Goal: Task Accomplishment & Management: Manage account settings

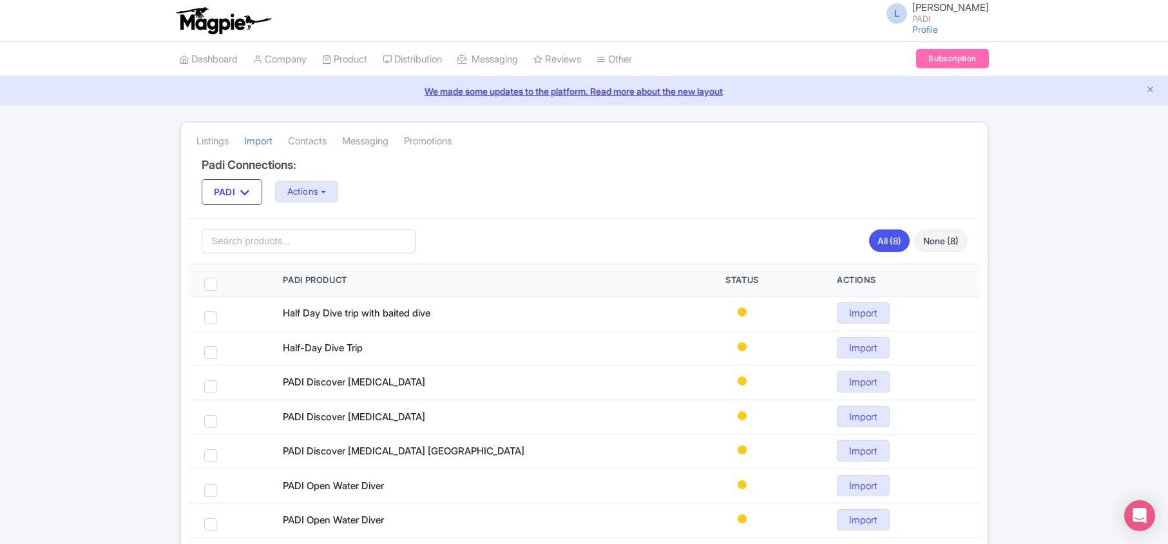
scroll to position [107, 0]
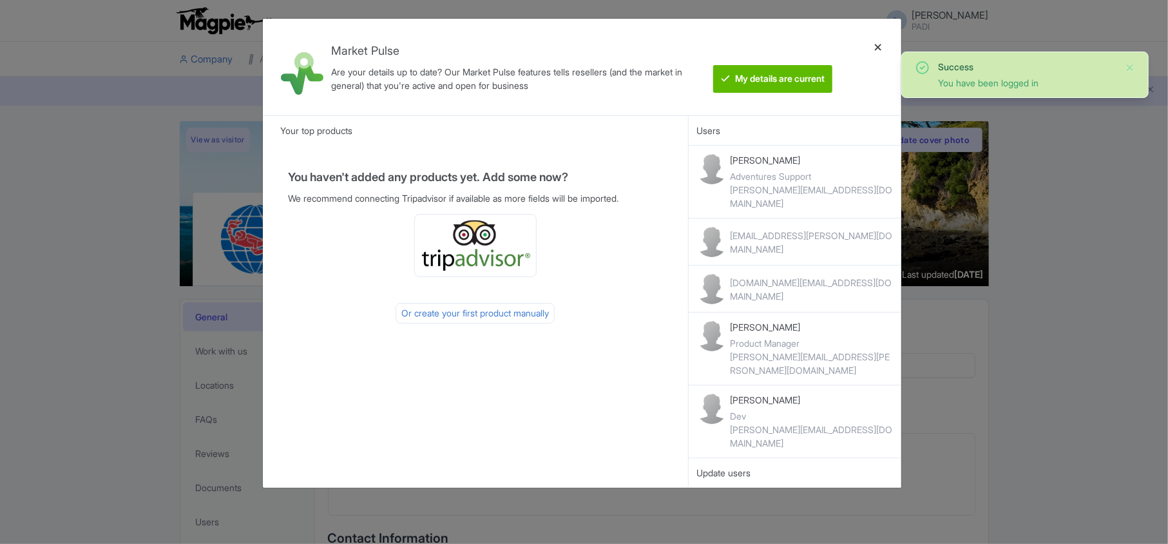
click at [879, 48] on div at bounding box center [878, 67] width 31 height 76
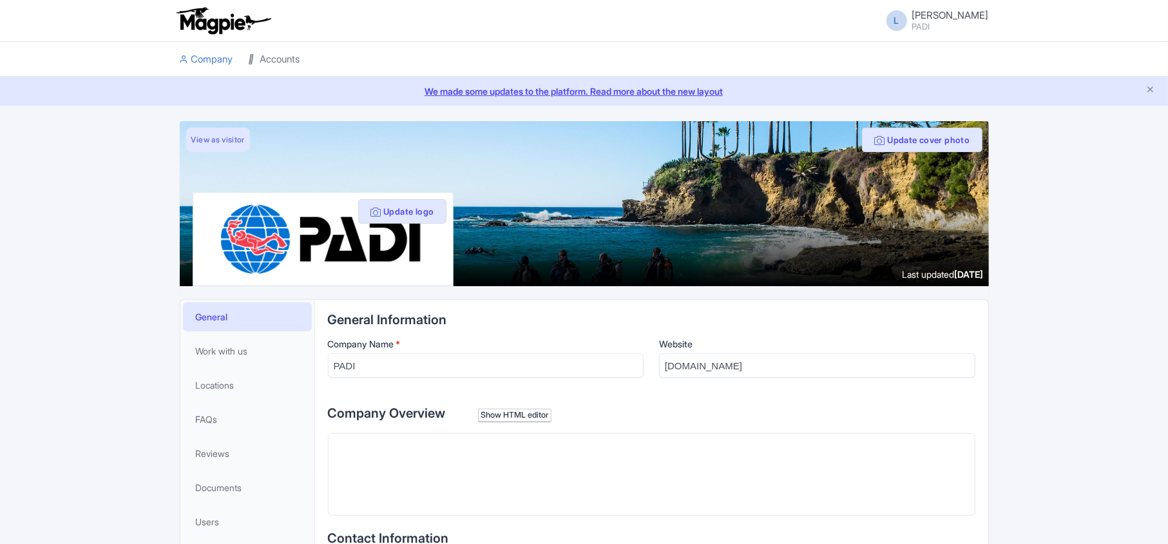
click at [276, 55] on link "Accounts" at bounding box center [275, 59] width 52 height 35
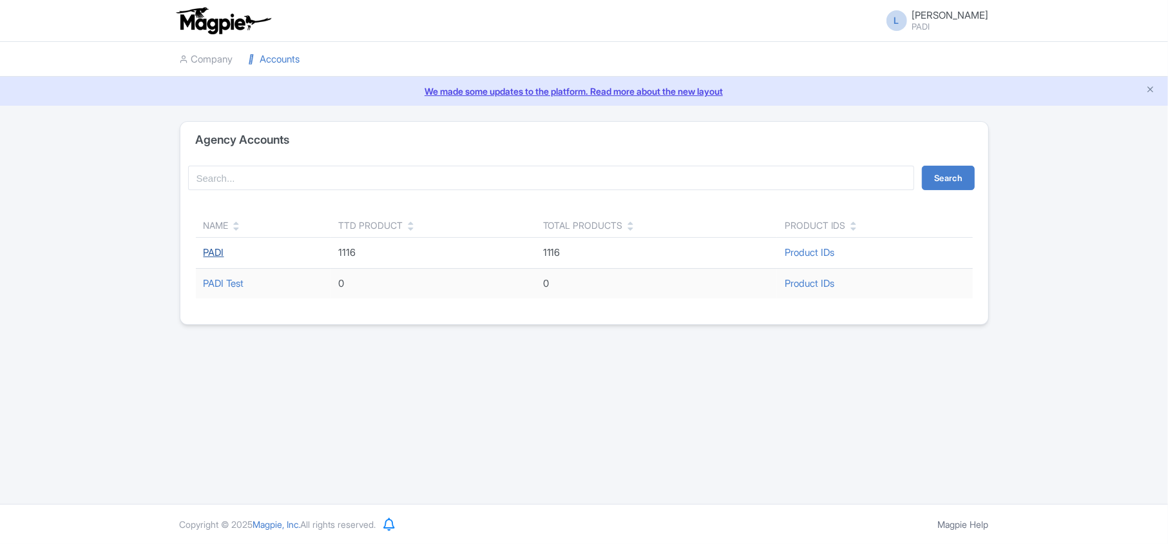
click at [215, 253] on link "PADI" at bounding box center [214, 252] width 21 height 12
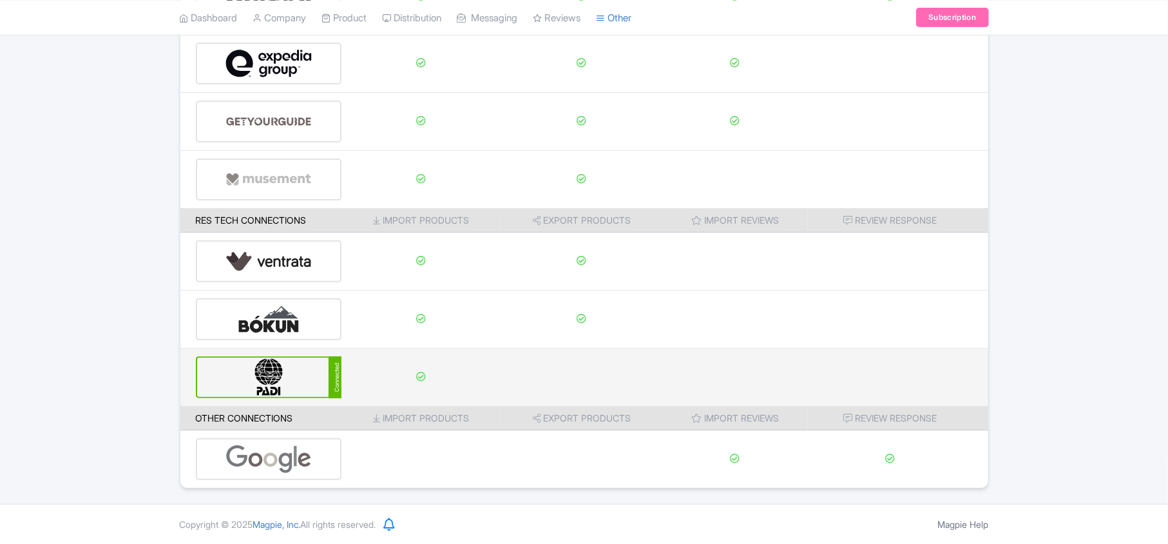
scroll to position [202, 0]
click at [226, 383] on img at bounding box center [269, 377] width 87 height 39
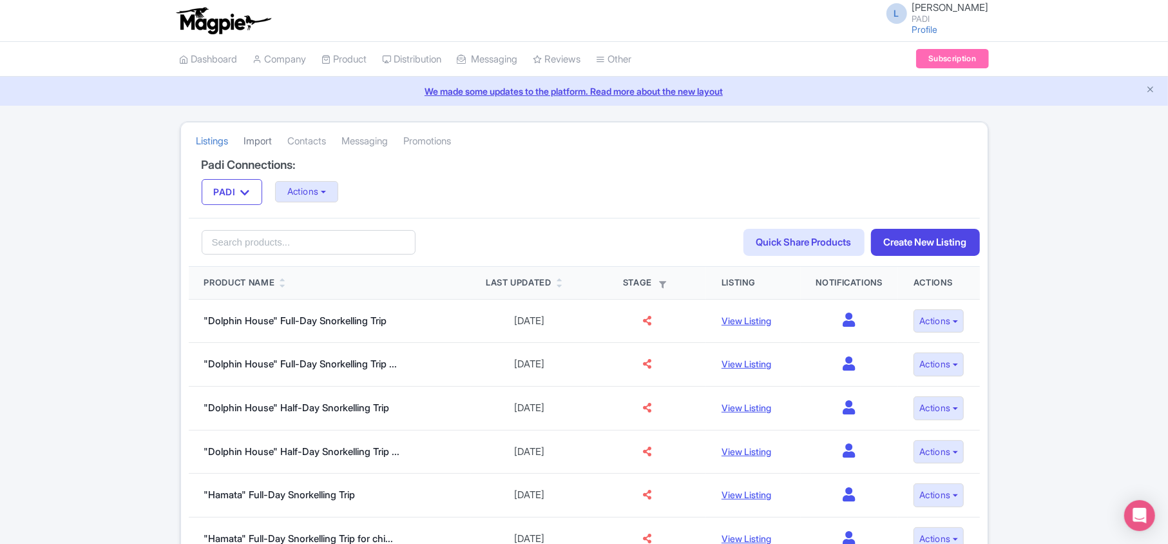
click at [256, 137] on link "Import" at bounding box center [258, 141] width 28 height 35
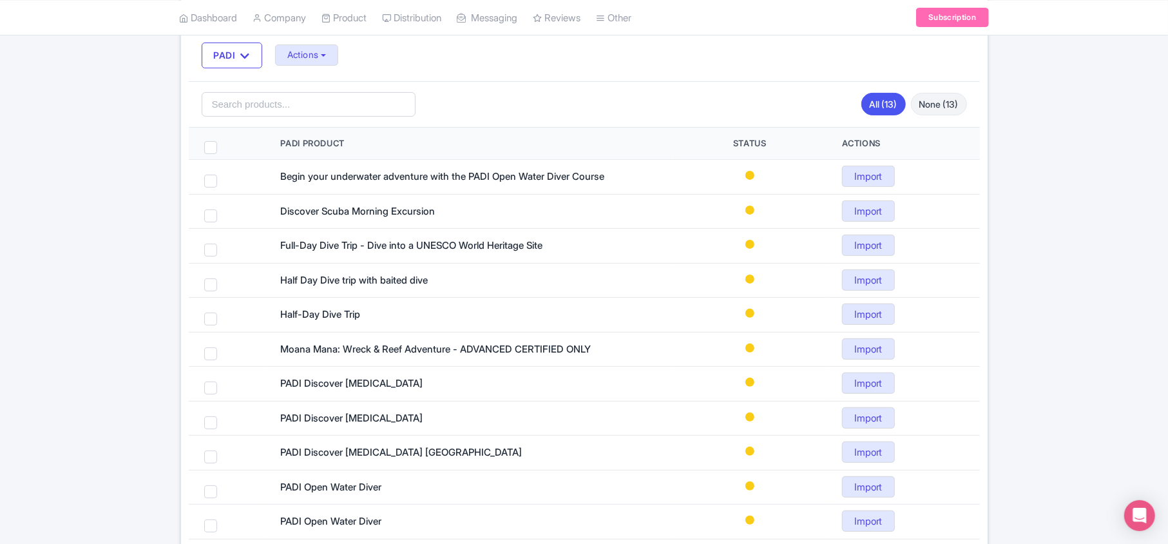
scroll to position [109, 0]
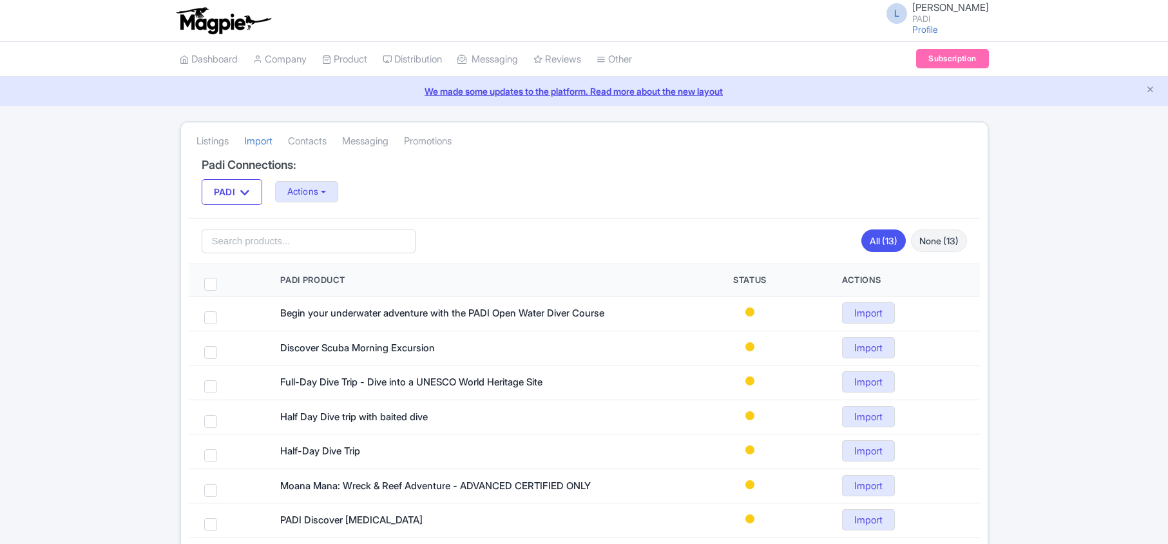
scroll to position [109, 0]
